Goal: Use online tool/utility: Utilize a website feature to perform a specific function

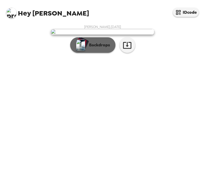
click at [104, 48] on p "Backdrops" at bounding box center [98, 45] width 24 height 6
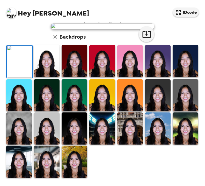
scroll to position [38, 0]
click at [55, 77] on img at bounding box center [47, 61] width 26 height 32
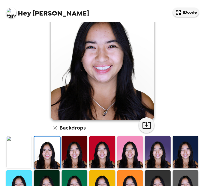
click at [51, 156] on img at bounding box center [47, 152] width 26 height 32
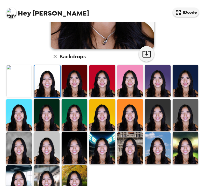
scroll to position [129, 0]
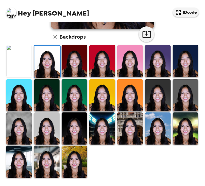
click at [78, 127] on img at bounding box center [75, 128] width 26 height 32
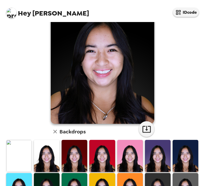
scroll to position [107, 0]
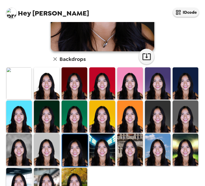
click at [48, 147] on img at bounding box center [47, 150] width 26 height 32
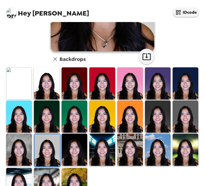
scroll to position [3, 0]
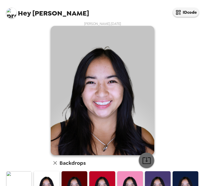
click at [148, 163] on icon "button" at bounding box center [146, 160] width 9 height 9
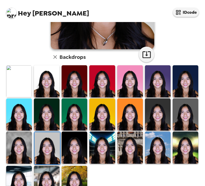
scroll to position [93, 0]
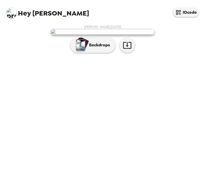
scroll to position [1, 0]
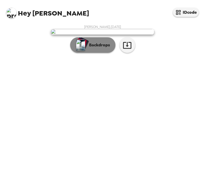
click at [93, 48] on p "Backdrops" at bounding box center [98, 45] width 24 height 6
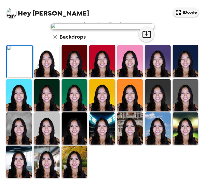
scroll to position [129, 0]
click at [54, 128] on img at bounding box center [47, 128] width 26 height 32
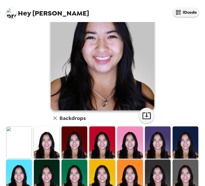
scroll to position [52, 0]
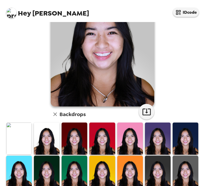
click at [19, 135] on img at bounding box center [19, 138] width 26 height 32
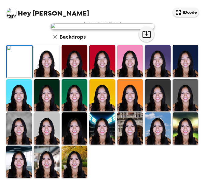
click at [188, 111] on img at bounding box center [186, 95] width 26 height 32
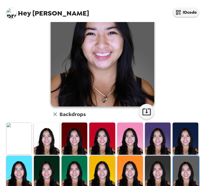
scroll to position [64, 0]
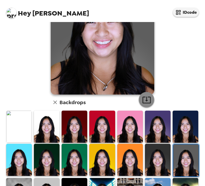
click at [144, 99] on icon "button" at bounding box center [146, 99] width 9 height 9
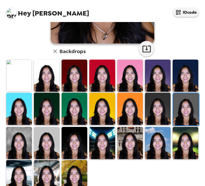
scroll to position [129, 0]
